Goal: Navigation & Orientation: Find specific page/section

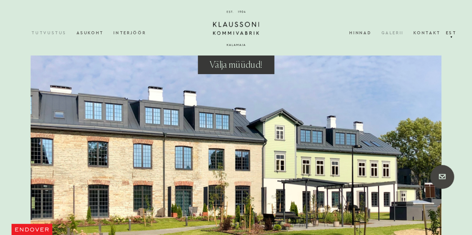
click at [403, 30] on link "Galerii" at bounding box center [397, 33] width 32 height 20
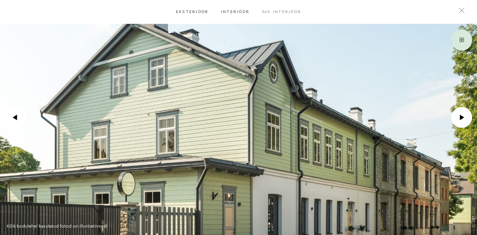
click at [236, 10] on div "Interjöör" at bounding box center [235, 12] width 41 height 24
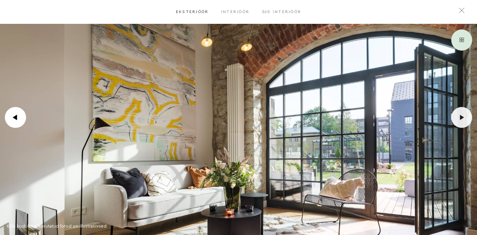
click at [461, 114] on div ".icon-arrow-1 { fill: #fff; } .icon-arrow-3 { mask: url(#mask); }" at bounding box center [462, 117] width 21 height 21
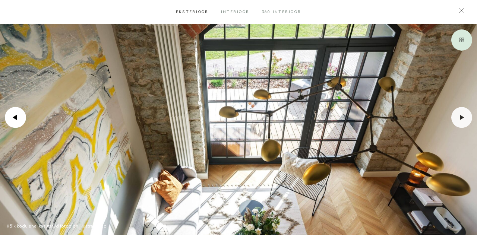
click at [461, 114] on div ".icon-arrow-1 { fill: #fff; } .icon-arrow-3 { mask: url(#mask); }" at bounding box center [462, 117] width 21 height 21
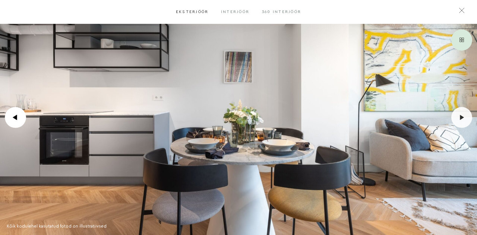
click at [460, 114] on div ".icon-arrow-1 { fill: #fff; } .icon-arrow-3 { mask: url(#mask); }" at bounding box center [462, 117] width 21 height 21
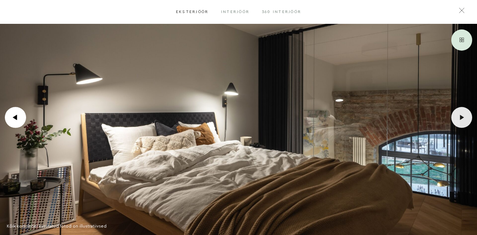
click at [460, 114] on div ".icon-arrow-1 { fill: #fff; } .icon-arrow-3 { mask: url(#mask); }" at bounding box center [462, 117] width 21 height 21
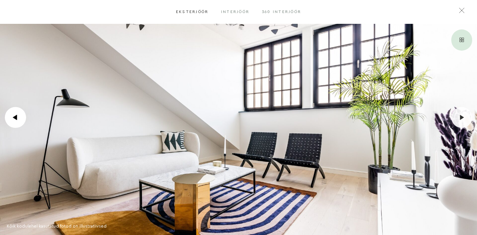
click at [460, 114] on div ".icon-arrow-1 { fill: #fff; } .icon-arrow-3 { mask: url(#mask); }" at bounding box center [462, 117] width 21 height 21
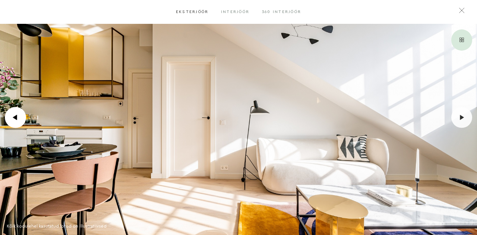
click at [460, 114] on div ".icon-arrow-1 { fill: #fff; } .icon-arrow-3 { mask: url(#mask); }" at bounding box center [462, 117] width 21 height 21
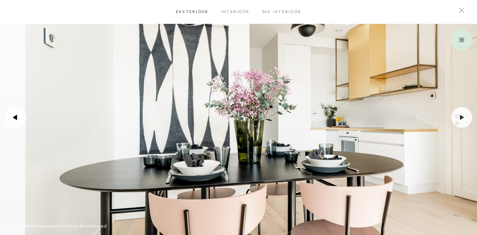
click at [460, 114] on div ".icon-arrow-1 { fill: #fff; } .icon-arrow-3 { mask: url(#mask); }" at bounding box center [462, 117] width 21 height 21
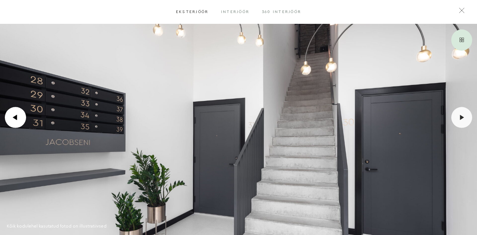
click at [460, 114] on div ".icon-arrow-1 { fill: #fff; } .icon-arrow-3 { mask: url(#mask); }" at bounding box center [462, 117] width 21 height 21
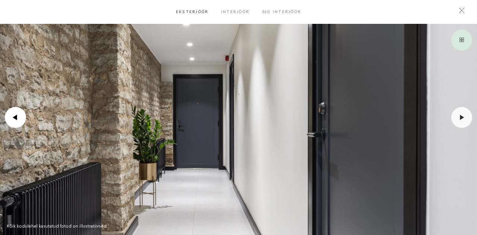
click at [460, 114] on div ".icon-arrow-1 { fill: #fff; } .icon-arrow-3 { mask: url(#mask); }" at bounding box center [462, 117] width 21 height 21
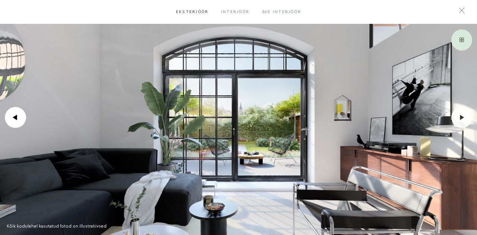
click at [460, 114] on div ".icon-arrow-1 { fill: #fff; } .icon-arrow-3 { mask: url(#mask); }" at bounding box center [462, 117] width 21 height 21
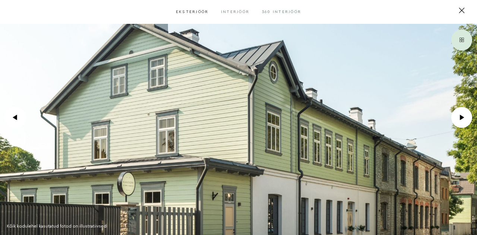
click at [459, 6] on button at bounding box center [462, 10] width 21 height 21
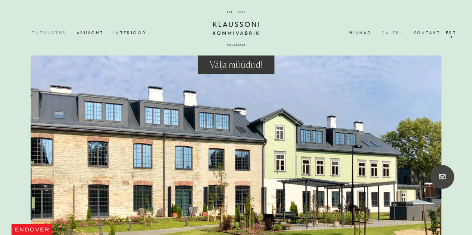
click at [397, 32] on link "Galerii" at bounding box center [397, 33] width 32 height 20
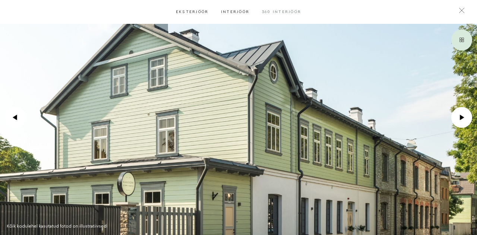
click at [233, 10] on div "Interjöör" at bounding box center [235, 12] width 41 height 24
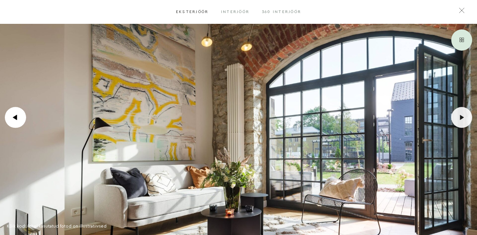
click at [462, 116] on icon ".icon-arrow-1 { fill: #fff; } .icon-arrow-3 { mask: url(#mask); }" at bounding box center [461, 117] width 5 height 5
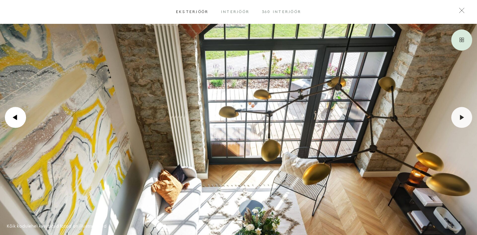
click at [462, 116] on icon ".icon-arrow-1 { fill: #fff; } .icon-arrow-3 { mask: url(#mask); }" at bounding box center [461, 117] width 5 height 5
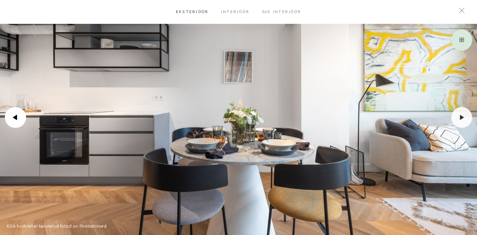
click at [462, 116] on icon ".icon-arrow-1 { fill: #fff; } .icon-arrow-3 { mask: url(#mask); }" at bounding box center [461, 117] width 5 height 5
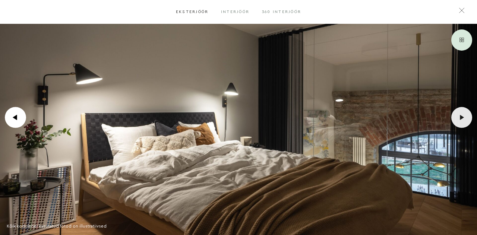
click at [458, 119] on div ".icon-arrow-1 { fill: #fff; } .icon-arrow-3 { mask: url(#mask); }" at bounding box center [462, 117] width 21 height 21
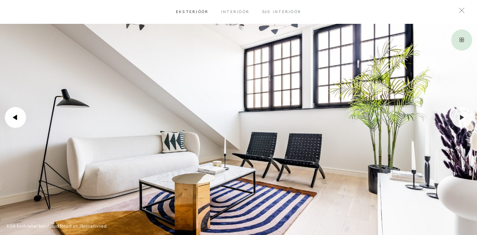
click at [458, 119] on div ".icon-arrow-1 { fill: #fff; } .icon-arrow-3 { mask: url(#mask); }" at bounding box center [462, 117] width 21 height 21
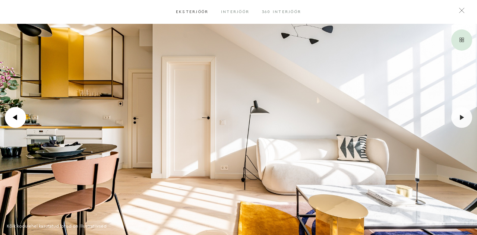
click at [458, 119] on div ".icon-arrow-1 { fill: #fff; } .icon-arrow-3 { mask: url(#mask); }" at bounding box center [462, 117] width 21 height 21
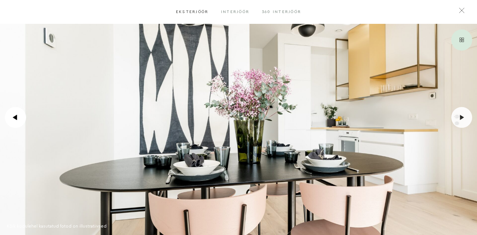
click at [458, 119] on div ".icon-arrow-1 { fill: #fff; } .icon-arrow-3 { mask: url(#mask); }" at bounding box center [462, 117] width 21 height 21
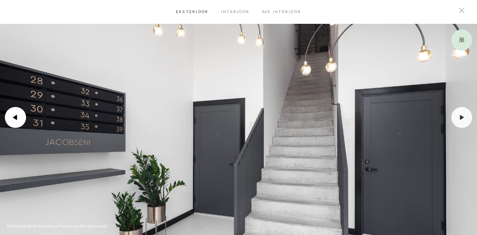
click at [458, 119] on div ".icon-arrow-1 { fill: #fff; } .icon-arrow-3 { mask: url(#mask); }" at bounding box center [462, 117] width 21 height 21
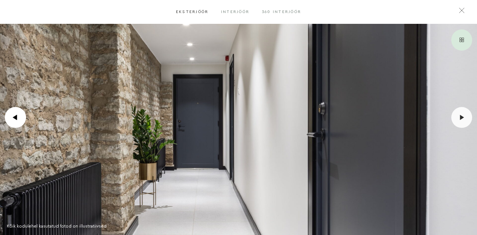
click at [458, 119] on div ".icon-arrow-1 { fill: #fff; } .icon-arrow-3 { mask: url(#mask); }" at bounding box center [462, 117] width 21 height 21
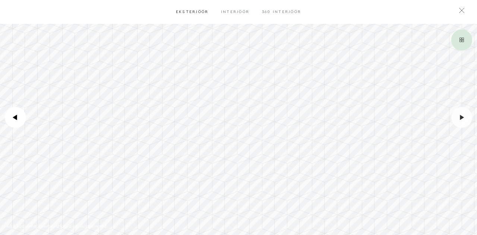
click at [458, 119] on div ".icon-arrow-1 { fill: #fff; } .icon-arrow-3 { mask: url(#mask); }" at bounding box center [462, 117] width 21 height 21
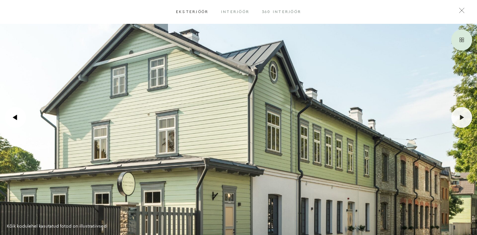
click at [458, 119] on div ".icon-arrow-1 { fill: #fff; } .icon-arrow-3 { mask: url(#mask); }" at bounding box center [462, 117] width 21 height 21
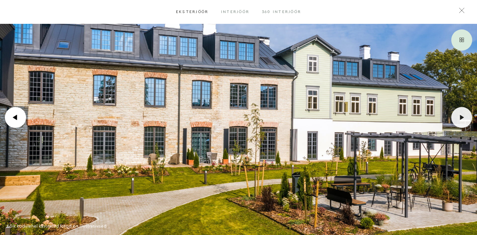
click at [458, 119] on div ".icon-arrow-1 { fill: #fff; } .icon-arrow-3 { mask: url(#mask); }" at bounding box center [462, 117] width 21 height 21
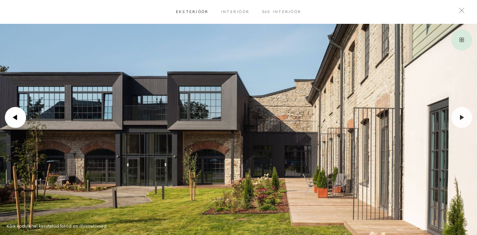
click at [458, 119] on div ".icon-arrow-1 { fill: #fff; } .icon-arrow-3 { mask: url(#mask); }" at bounding box center [462, 117] width 21 height 21
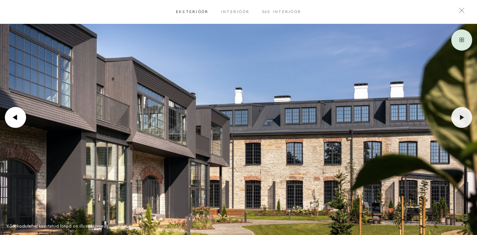
click at [458, 121] on div ".icon-arrow-1 { fill: #fff; } .icon-arrow-3 { mask: url(#mask); }" at bounding box center [462, 117] width 21 height 21
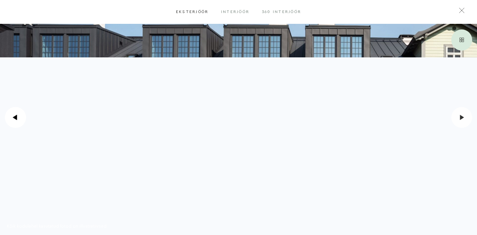
click at [458, 121] on div ".icon-arrow-1 { fill: #fff; } .icon-arrow-3 { mask: url(#mask); }" at bounding box center [462, 117] width 21 height 21
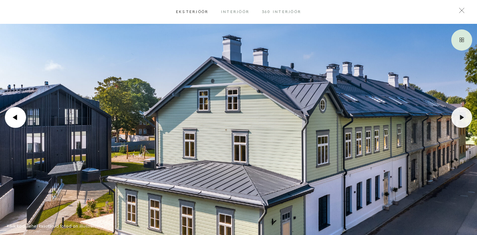
click at [458, 126] on div ".icon-arrow-1 { fill: #fff; } .icon-arrow-3 { mask: url(#mask); }" at bounding box center [462, 117] width 21 height 21
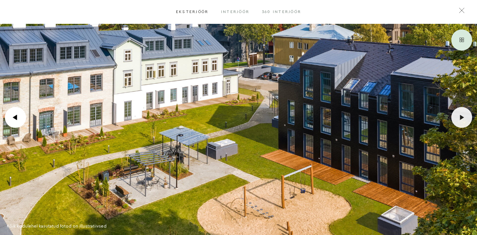
click at [458, 114] on div ".icon-arrow-1 { fill: #fff; } .icon-arrow-3 { mask: url(#mask); }" at bounding box center [462, 117] width 21 height 21
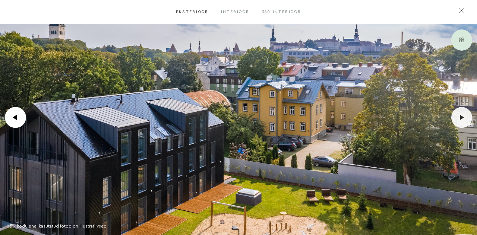
click at [459, 113] on div ".icon-arrow-1 { fill: #fff; } .icon-arrow-3 { mask: url(#mask); }" at bounding box center [462, 117] width 21 height 21
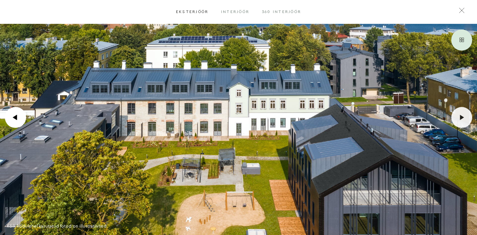
click at [459, 113] on div ".icon-arrow-1 { fill: #fff; } .icon-arrow-3 { mask: url(#mask); }" at bounding box center [462, 117] width 21 height 21
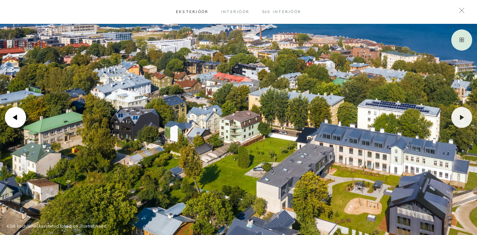
click at [465, 117] on div ".icon-arrow-1 { fill: #fff; } .icon-arrow-3 { mask: url(#mask); }" at bounding box center [462, 117] width 21 height 21
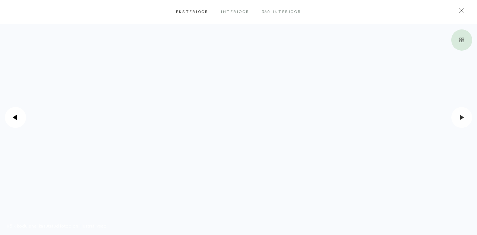
click at [465, 117] on div ".icon-arrow-1 { fill: #fff; } .icon-arrow-3 { mask: url(#mask); }" at bounding box center [462, 117] width 21 height 21
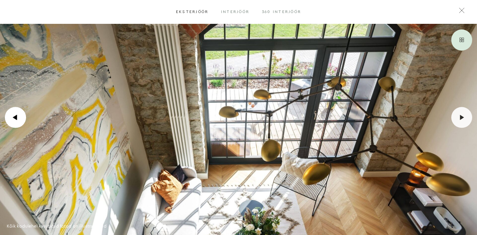
click at [465, 117] on div ".icon-arrow-1 { fill: #fff; } .icon-arrow-3 { mask: url(#mask); }" at bounding box center [462, 117] width 21 height 21
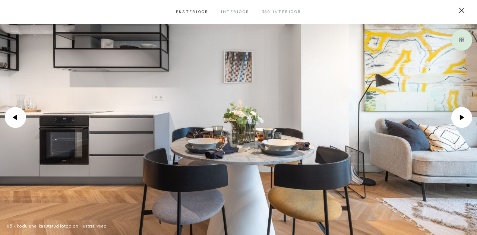
click at [463, 7] on button at bounding box center [462, 10] width 21 height 21
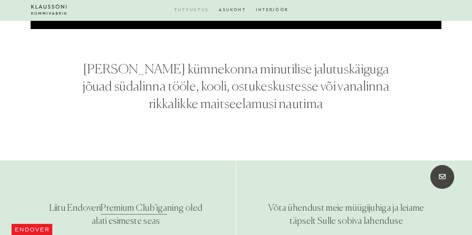
scroll to position [2771, 0]
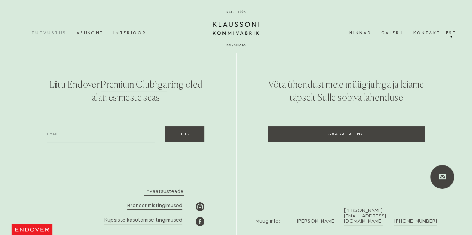
click at [230, 22] on icon at bounding box center [236, 28] width 46 height 36
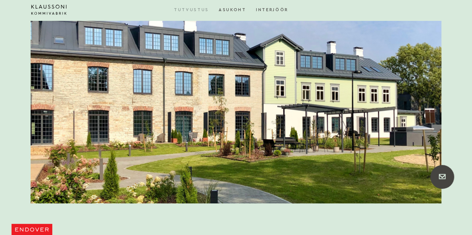
scroll to position [149, 0]
